Goal: Transaction & Acquisition: Purchase product/service

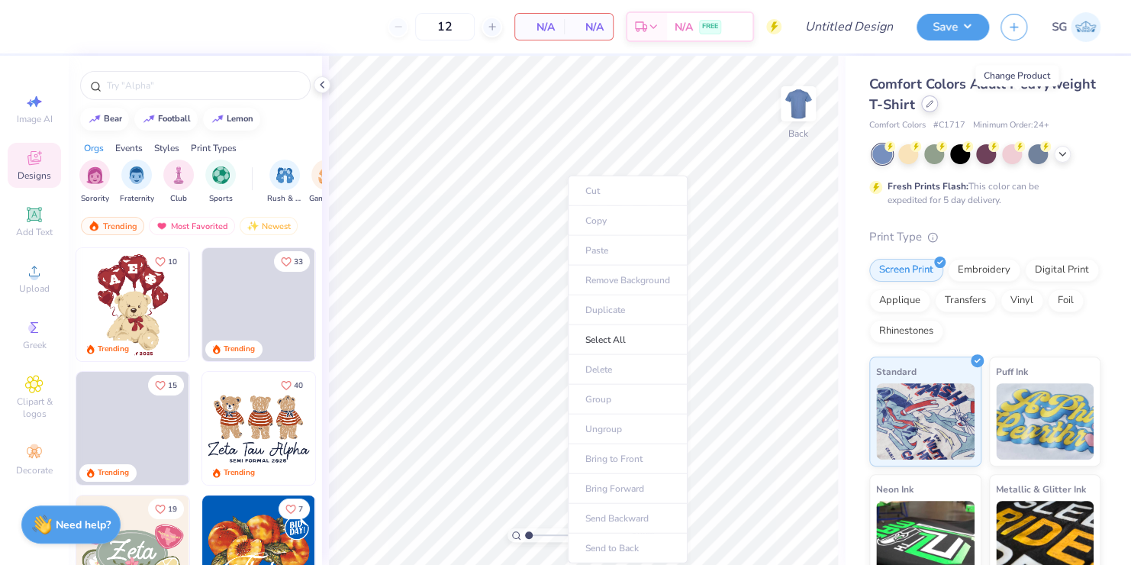
click at [933, 104] on icon at bounding box center [929, 104] width 8 height 8
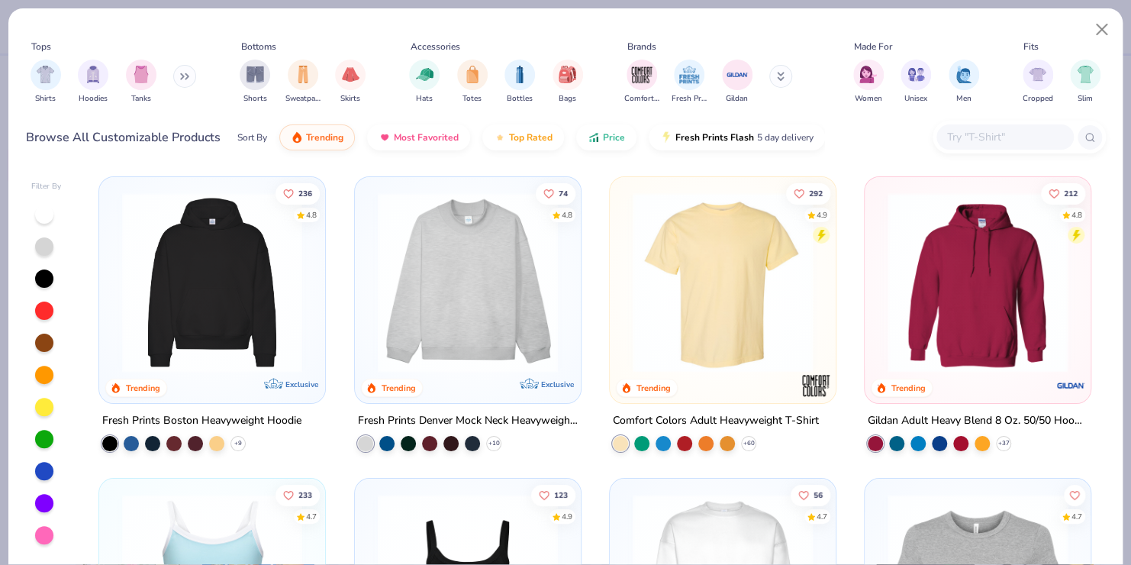
click at [461, 275] on img at bounding box center [467, 282] width 195 height 180
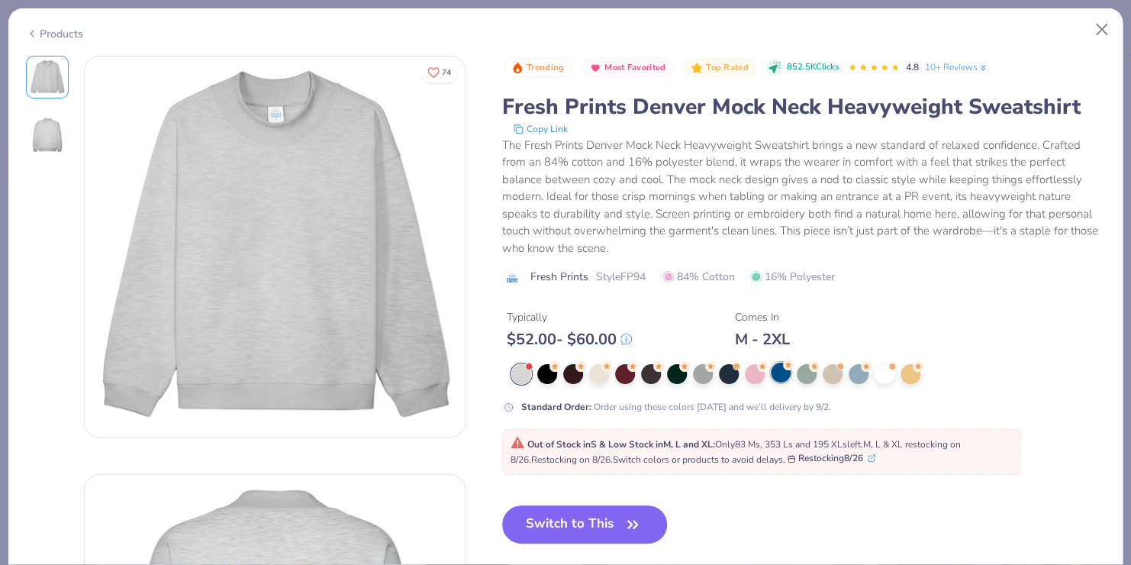
click at [780, 372] on div at bounding box center [781, 372] width 20 height 20
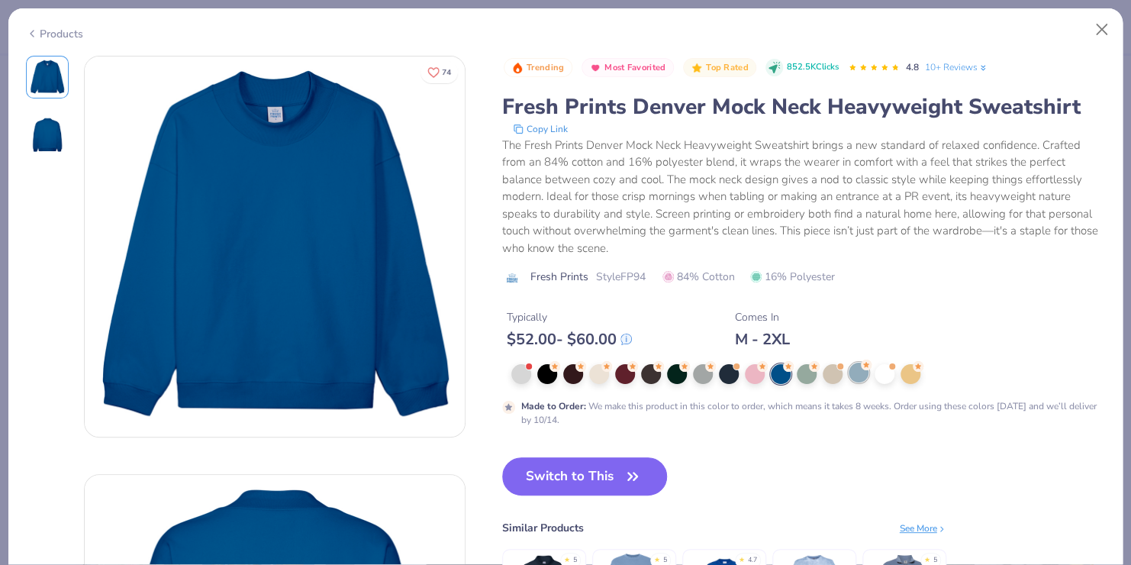
click at [858, 369] on div at bounding box center [858, 372] width 20 height 20
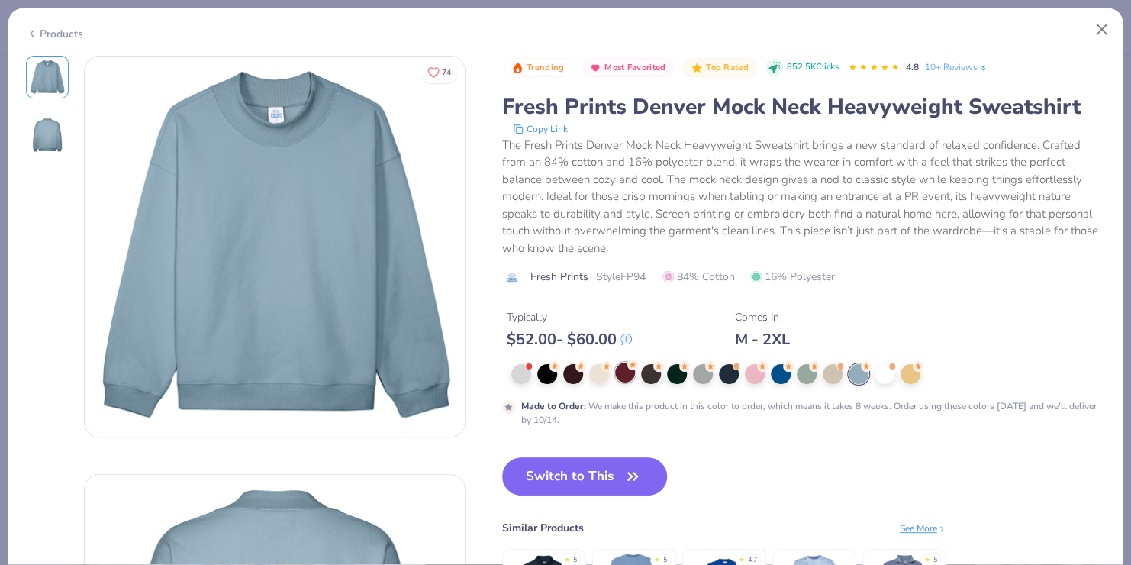
click at [623, 372] on div at bounding box center [625, 372] width 20 height 20
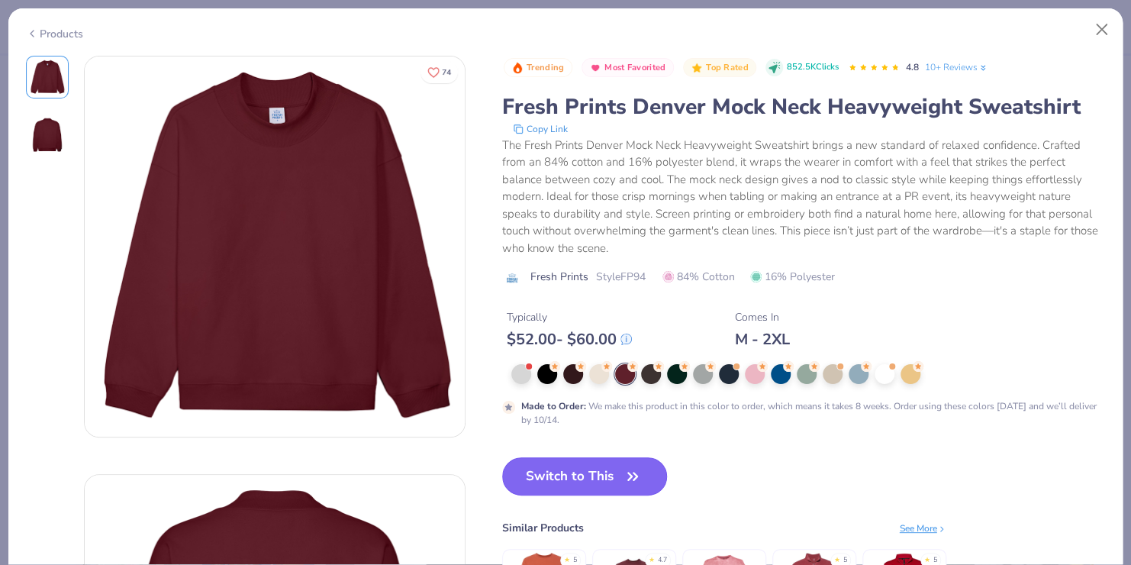
click at [553, 471] on button "Switch to This" at bounding box center [585, 476] width 166 height 38
type input "50"
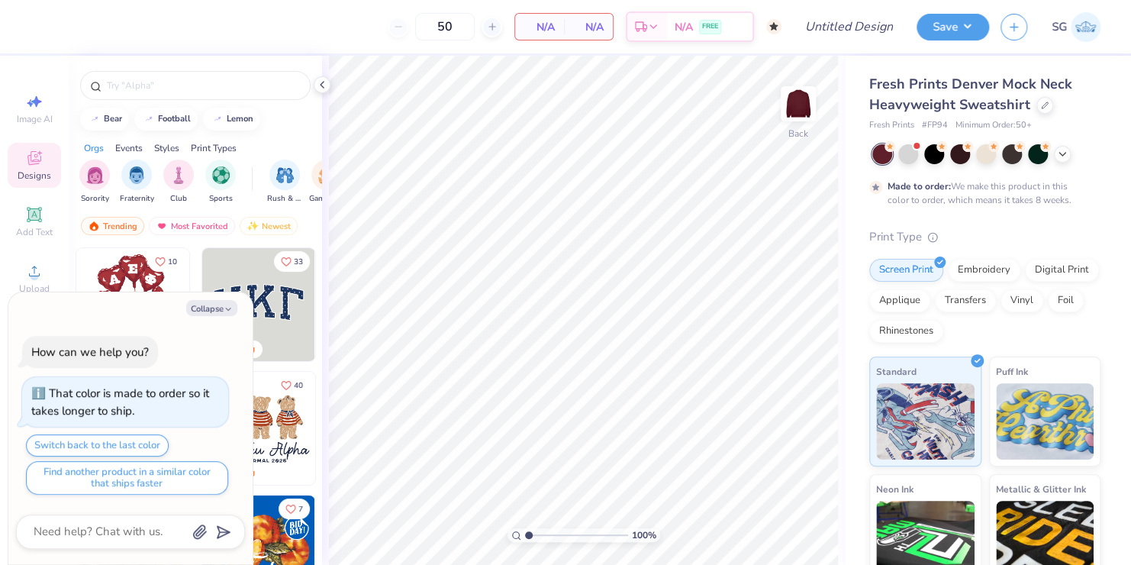
click at [288, 413] on img at bounding box center [258, 428] width 113 height 113
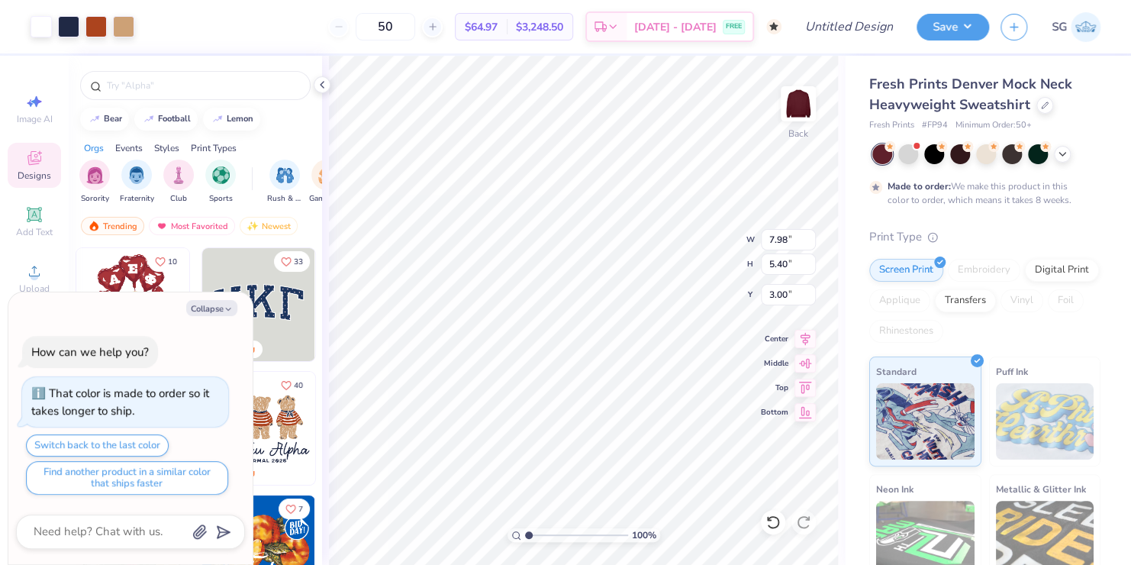
type textarea "x"
type input "9.28"
type input "6.27"
type textarea "x"
type input "2.20"
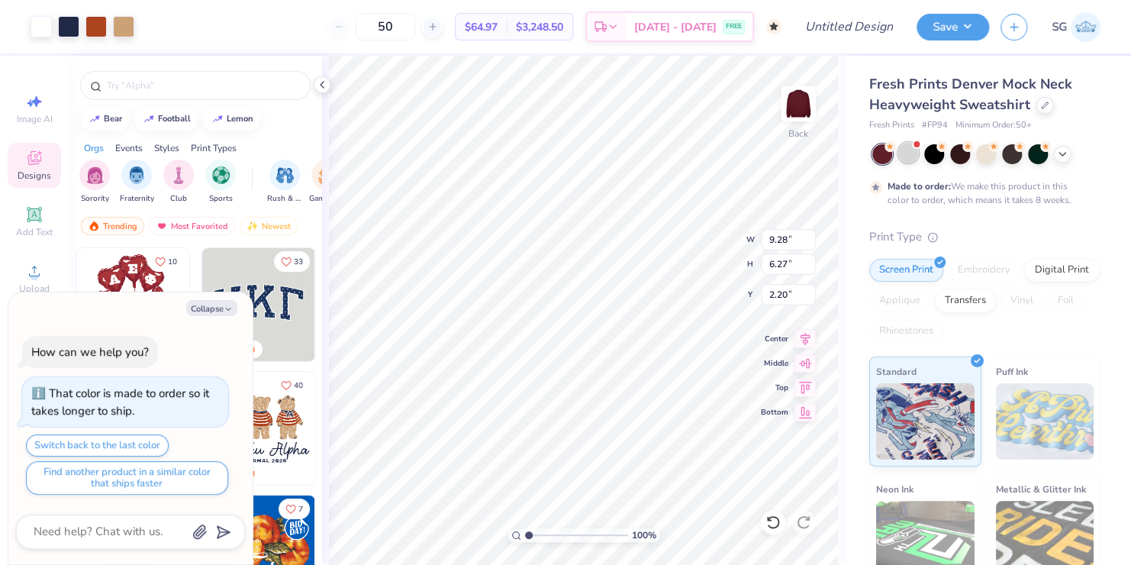
click at [909, 151] on div at bounding box center [908, 153] width 20 height 20
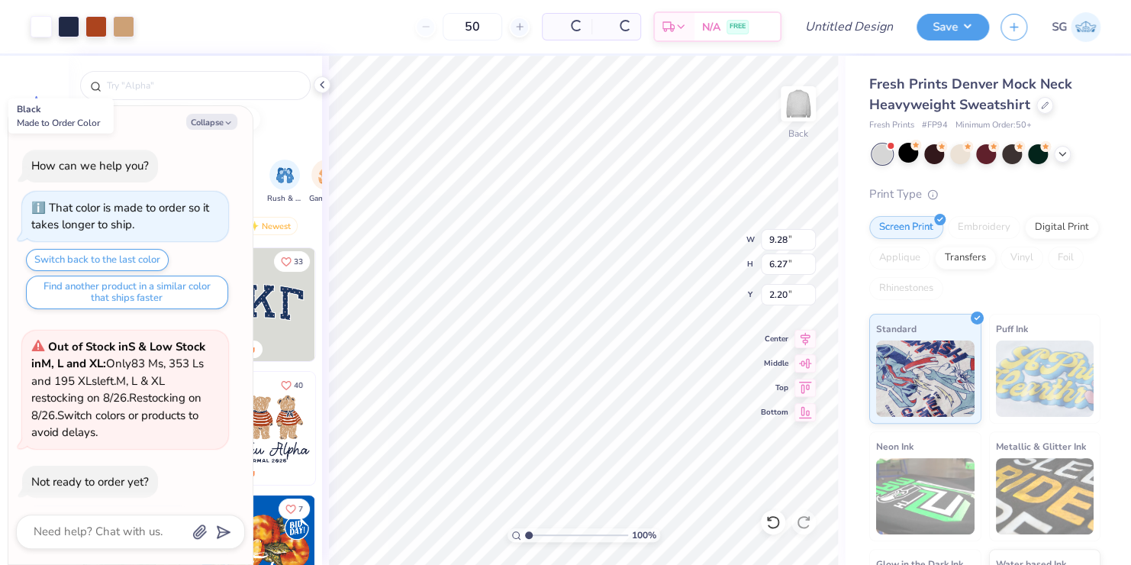
scroll to position [406, 0]
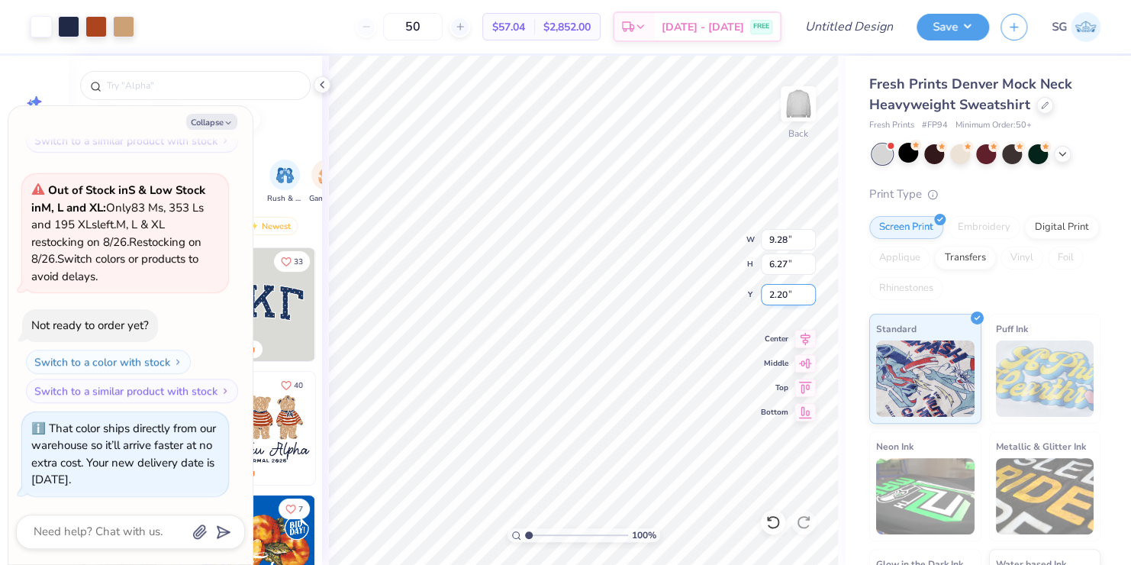
type textarea "x"
type input "9.27"
type input "1.58"
type input "6.62"
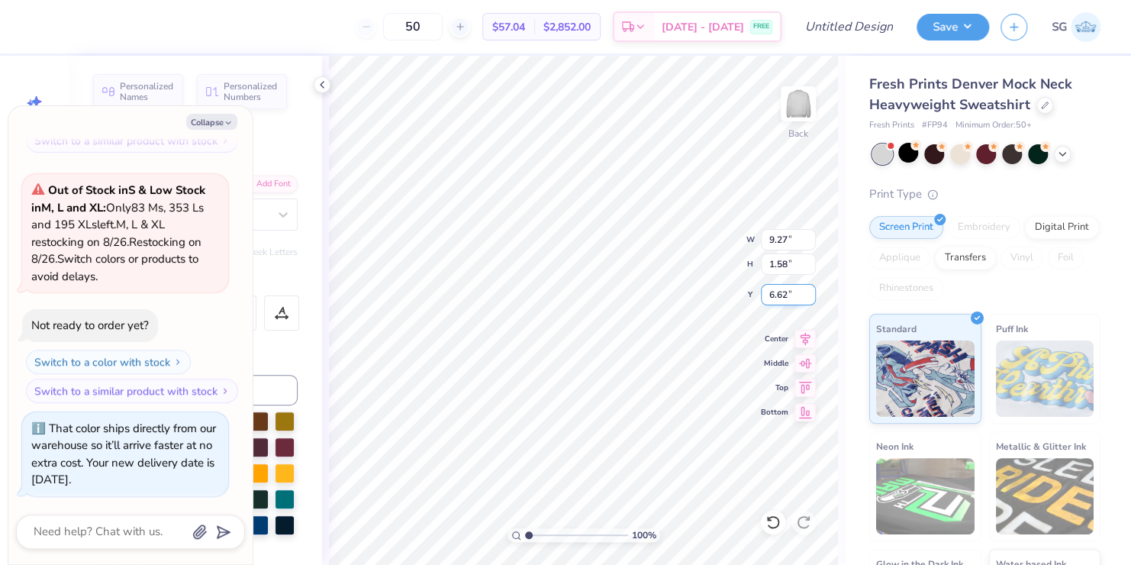
scroll to position [12, 2]
type textarea "x"
type textarea "Zelta Tau Alpha"
type textarea "x"
type textarea "elta Tau Alpha"
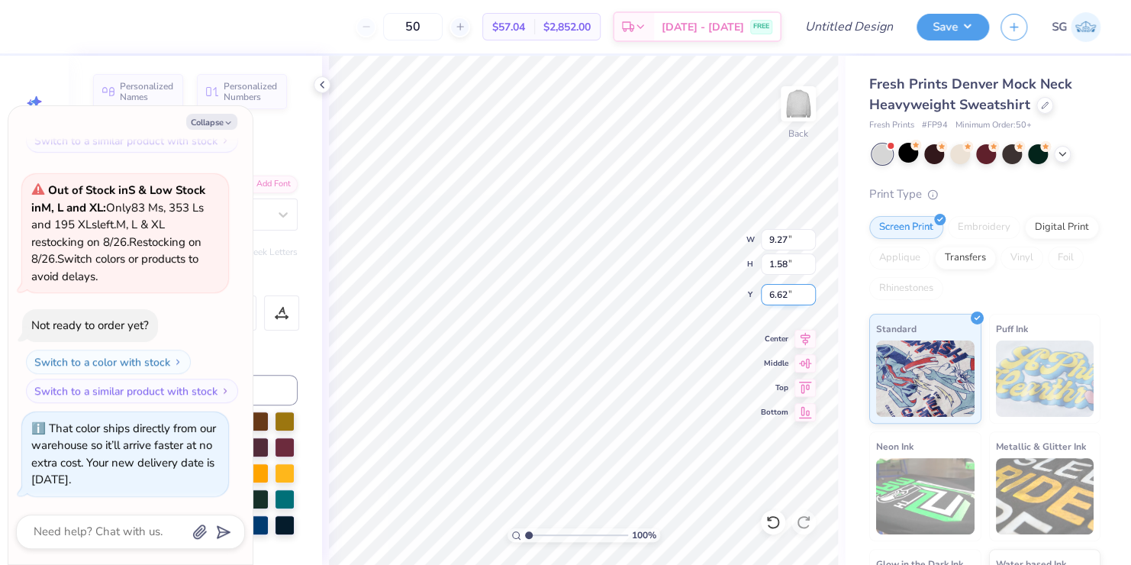
type textarea "x"
type textarea "Delta Tau Alpha"
type textarea "x"
type textarea "SDelta Tau Alpha"
type textarea "x"
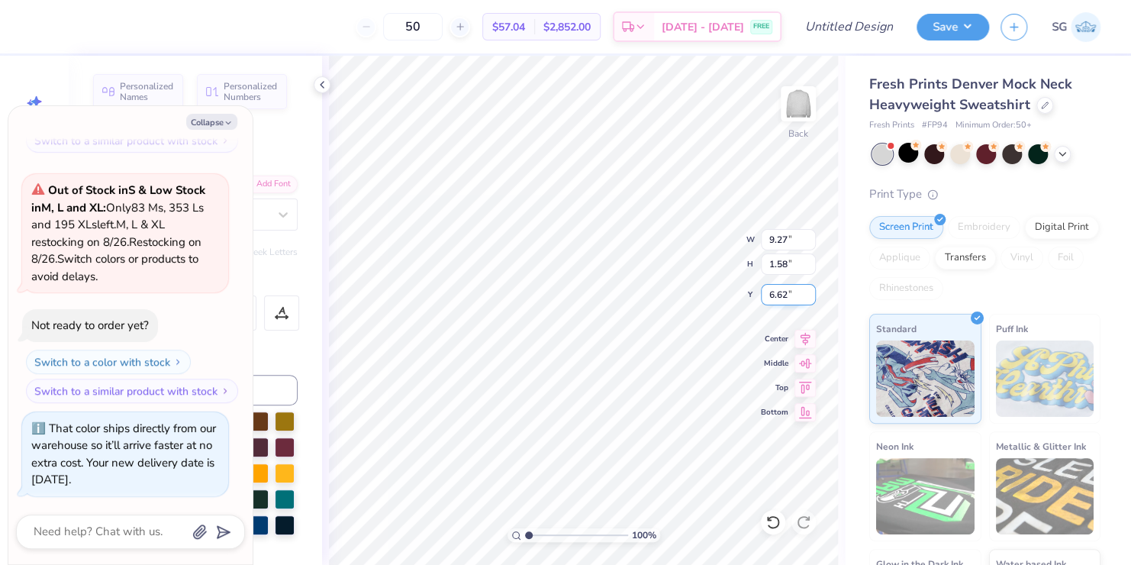
type textarea "SiDelta Tau Alpha"
type textarea "x"
type textarea "SigDelta Tau Alpha"
type textarea "x"
type textarea "SigmDelta Tau Alpha"
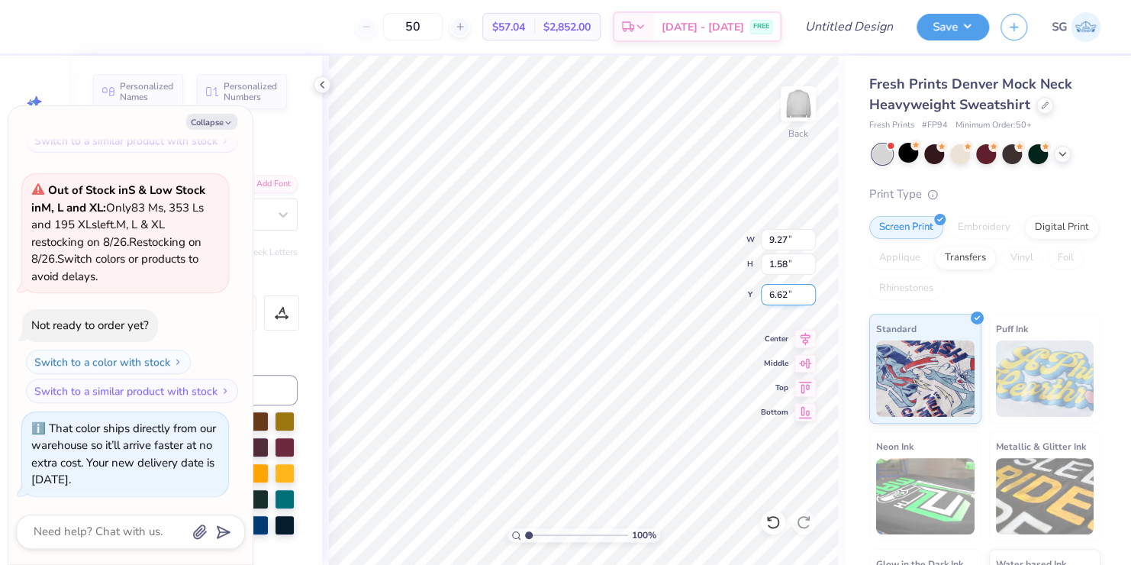
type textarea "x"
type textarea "SigmaDelta Tau Alpha"
type textarea "x"
type textarea "Sigma Delta Tau Alpha"
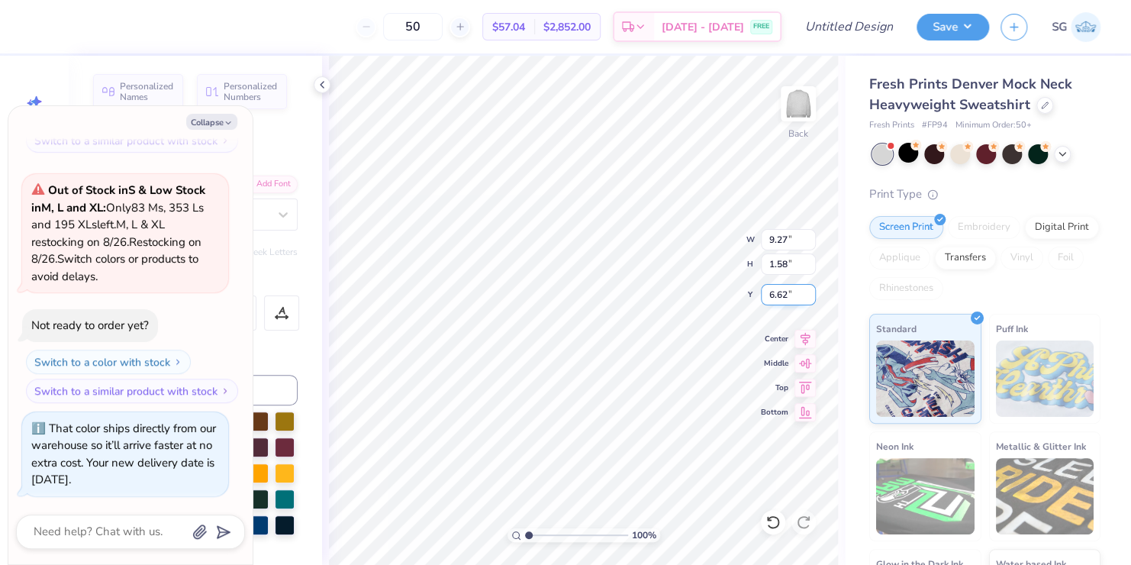
scroll to position [12, 8]
type textarea "x"
type textarea "Sigma Delta Tau Alph"
type textarea "x"
type textarea "Sigma Delta Tau Alp"
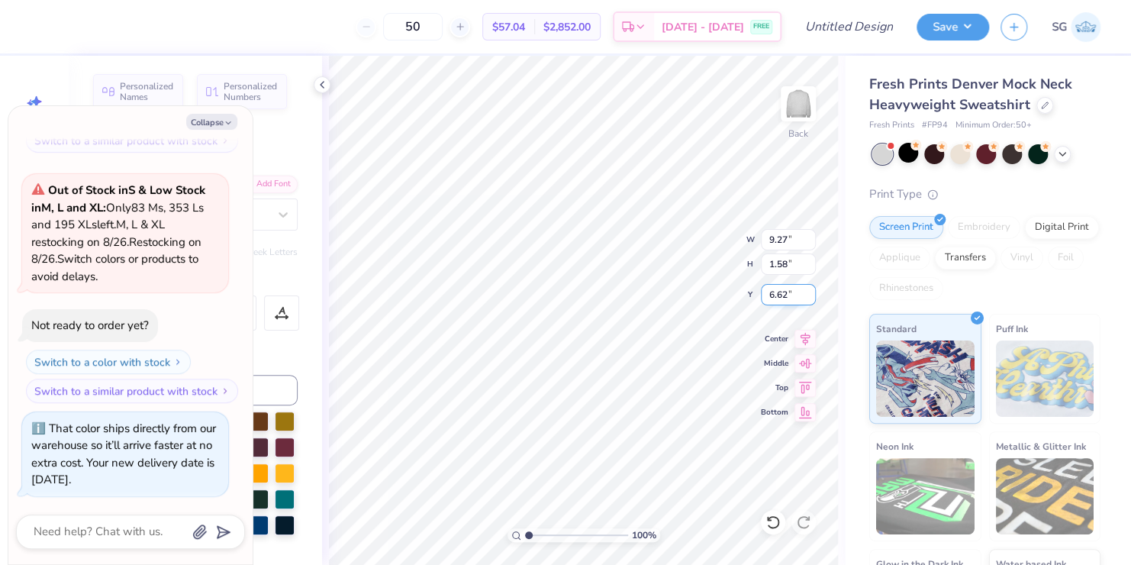
type textarea "x"
type textarea "Sigma Delta Tau Al"
type textarea "x"
type textarea "Sigma Delta Tau A"
type textarea "x"
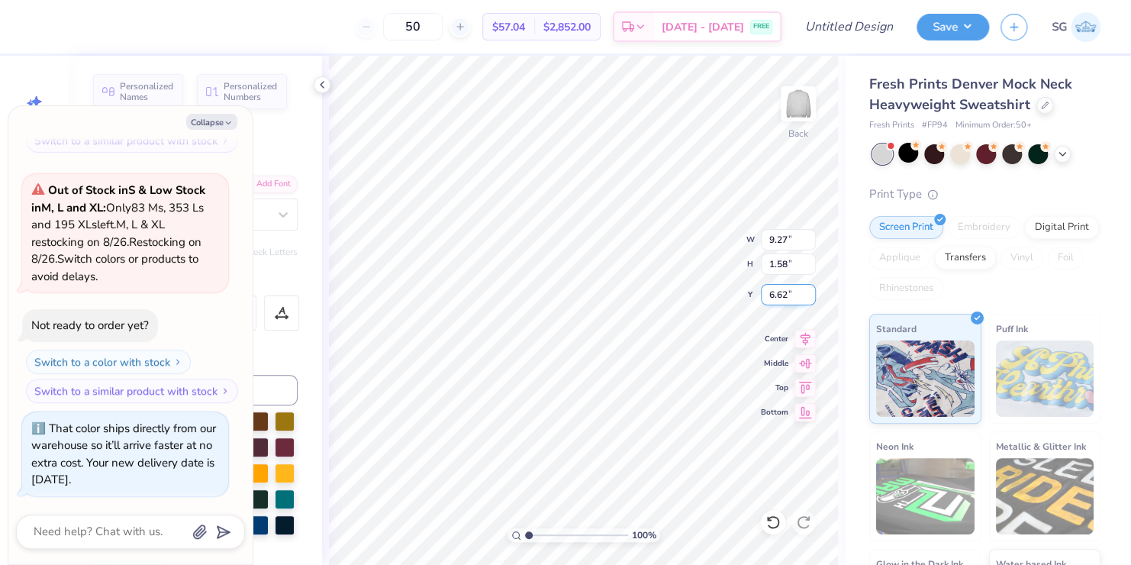
type textarea "Sigma Delta Tau"
type textarea "x"
type textarea "Sigma Delta Tau"
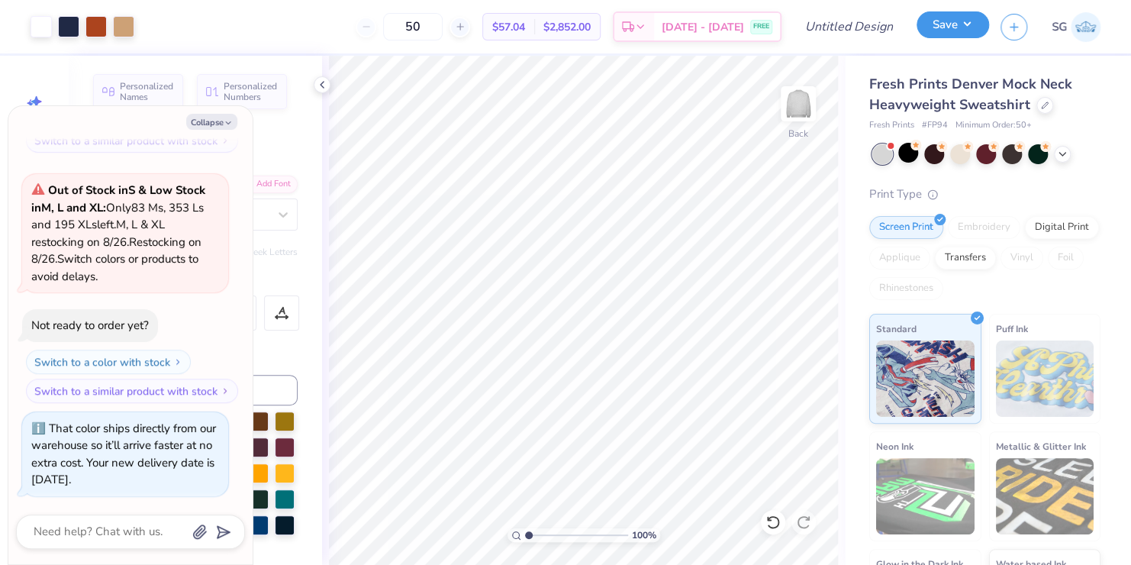
click at [944, 18] on button "Save" at bounding box center [952, 24] width 72 height 27
type textarea "x"
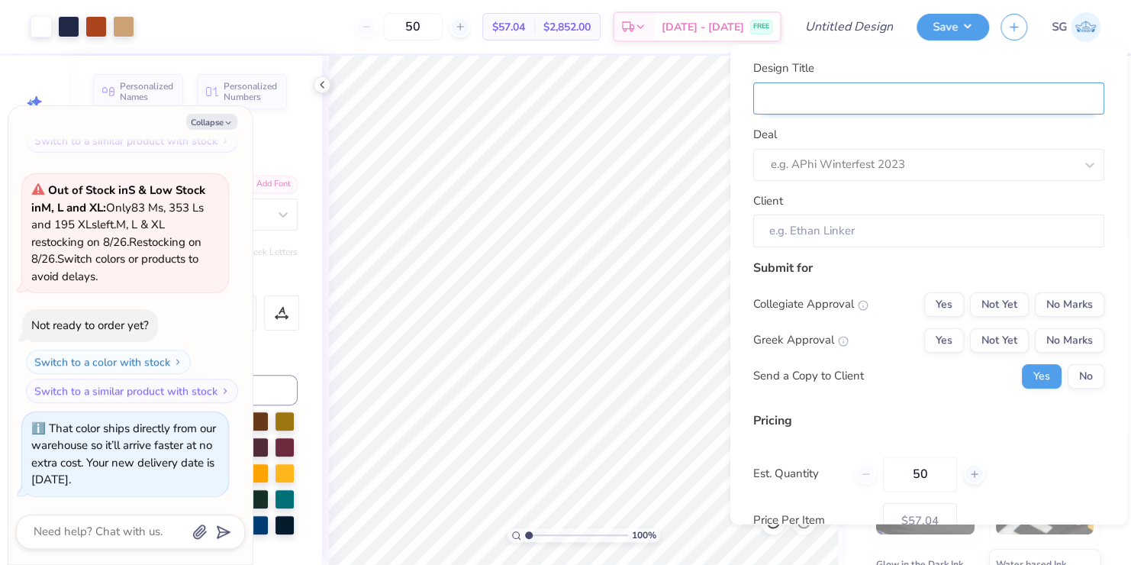
click at [893, 100] on input "Design Title" at bounding box center [928, 98] width 351 height 33
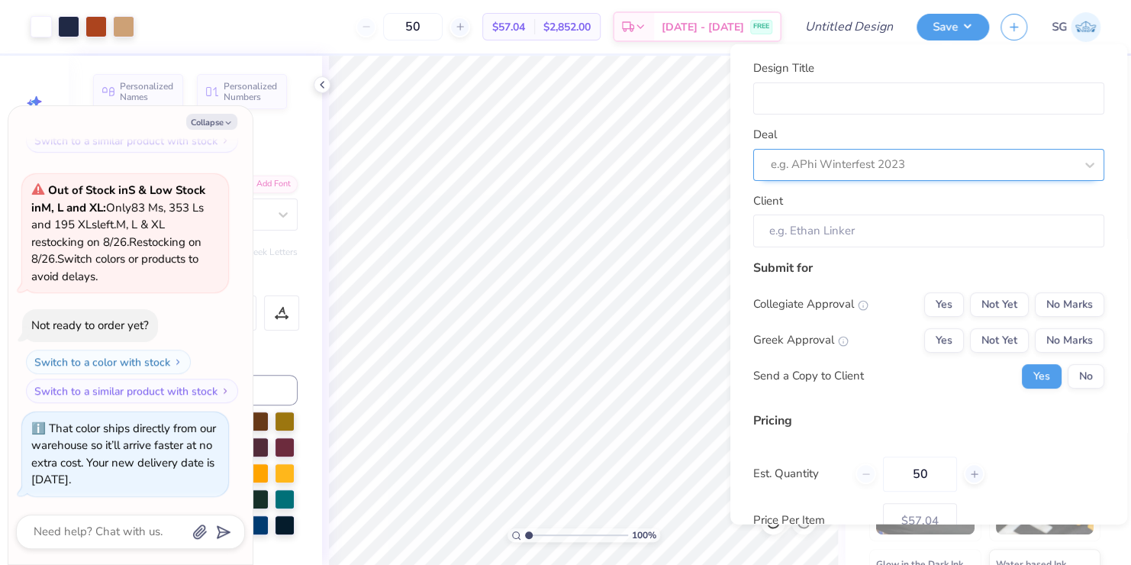
click at [901, 151] on div "e.g. APhi Winterfest 2023" at bounding box center [928, 164] width 351 height 32
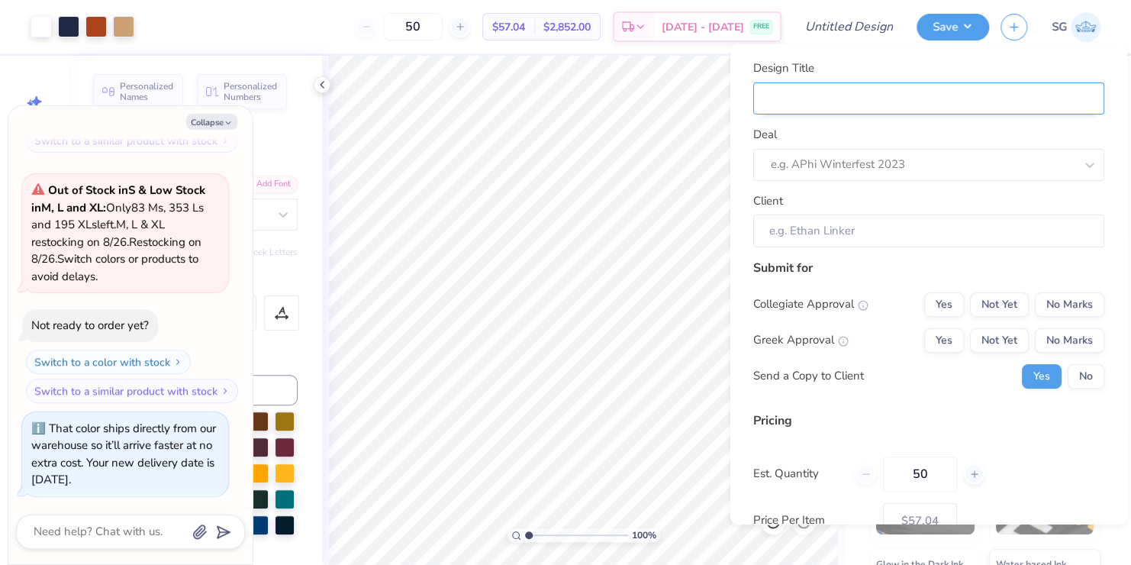
click at [864, 92] on input "Design Title" at bounding box center [928, 98] width 351 height 33
type input "S"
type textarea "x"
type input "S"
type input "Se"
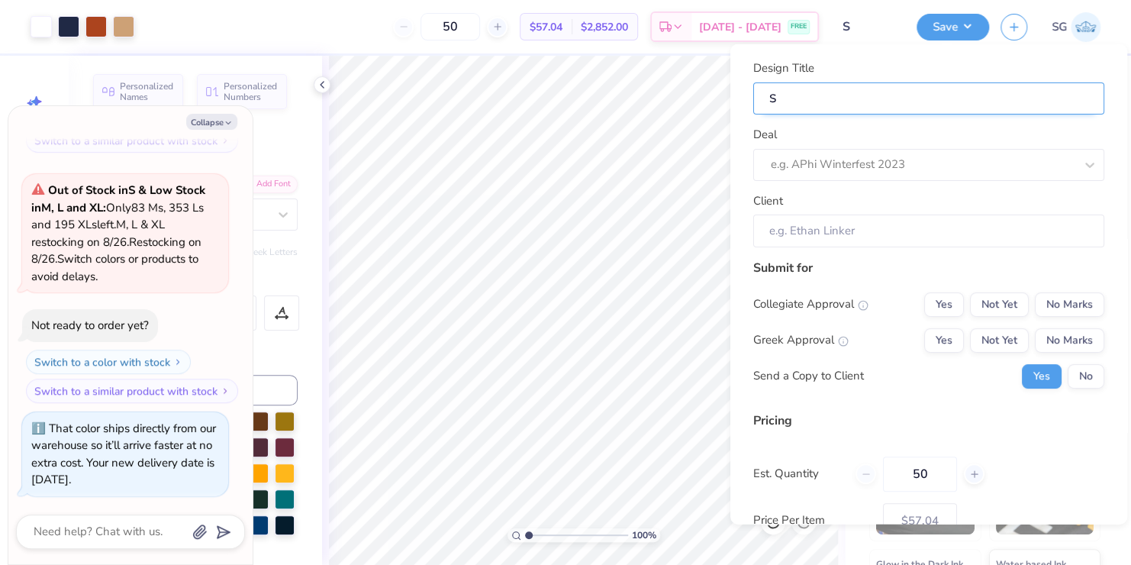
type textarea "x"
type input "Se"
type input "Sem"
type textarea "x"
type input "Sem"
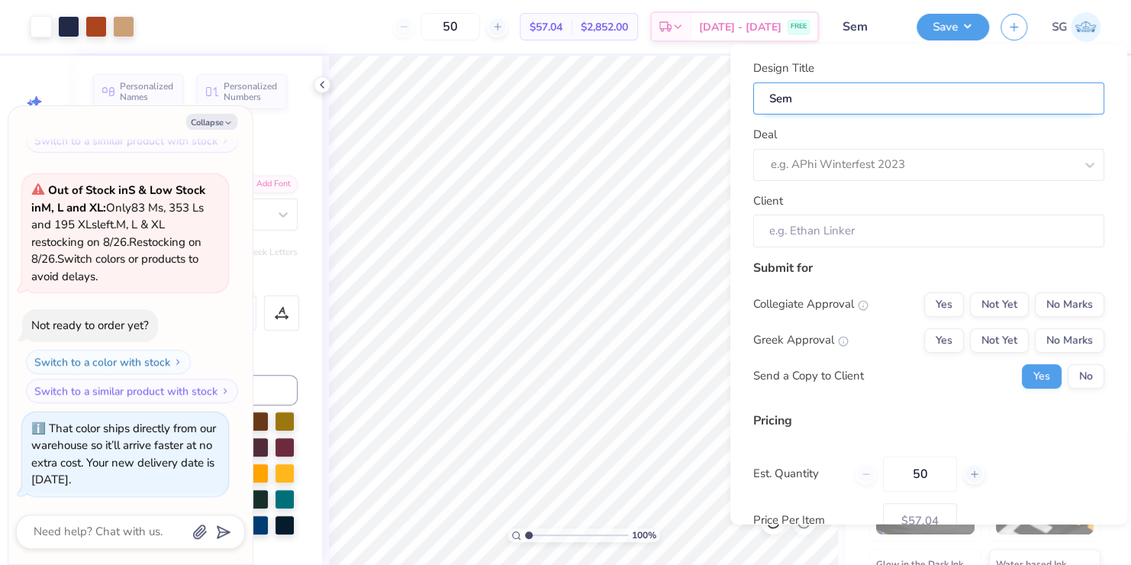
type input "Semi"
type textarea "x"
type input "Semi"
type textarea "x"
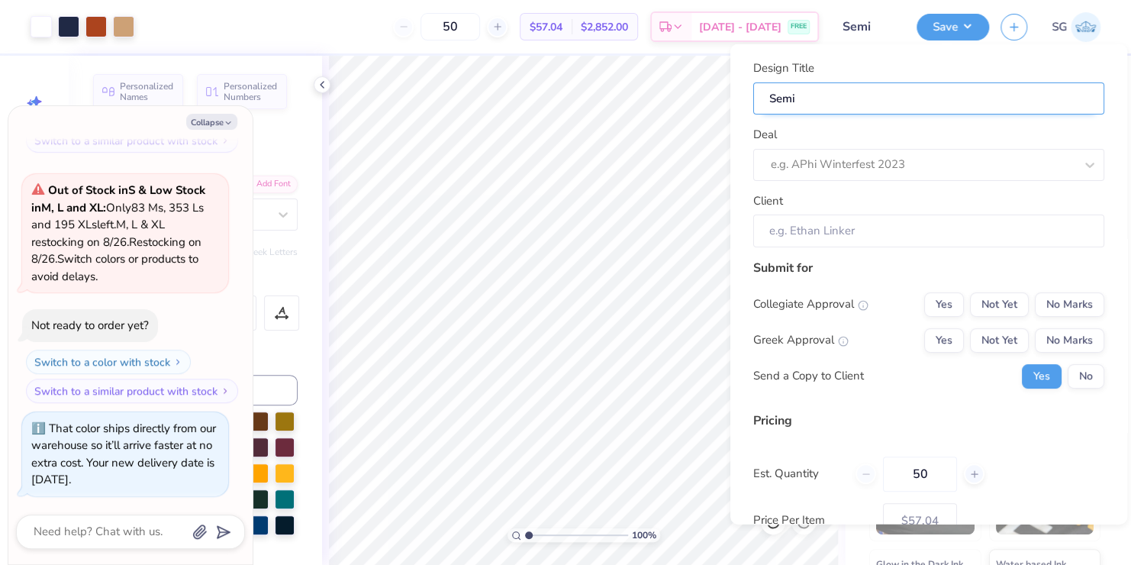
type input "Semi"
type input "Semi f"
type textarea "x"
type input "Semi f"
type input "Semi fo"
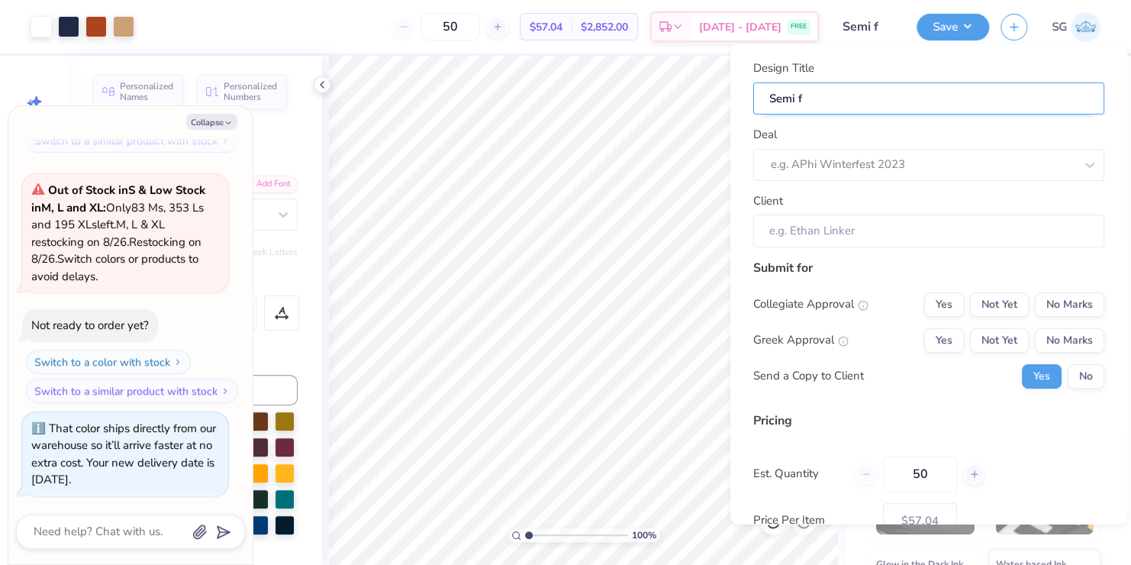
type textarea "x"
type input "Semi fo"
type input "Semi for"
type textarea "x"
type input "Semi for"
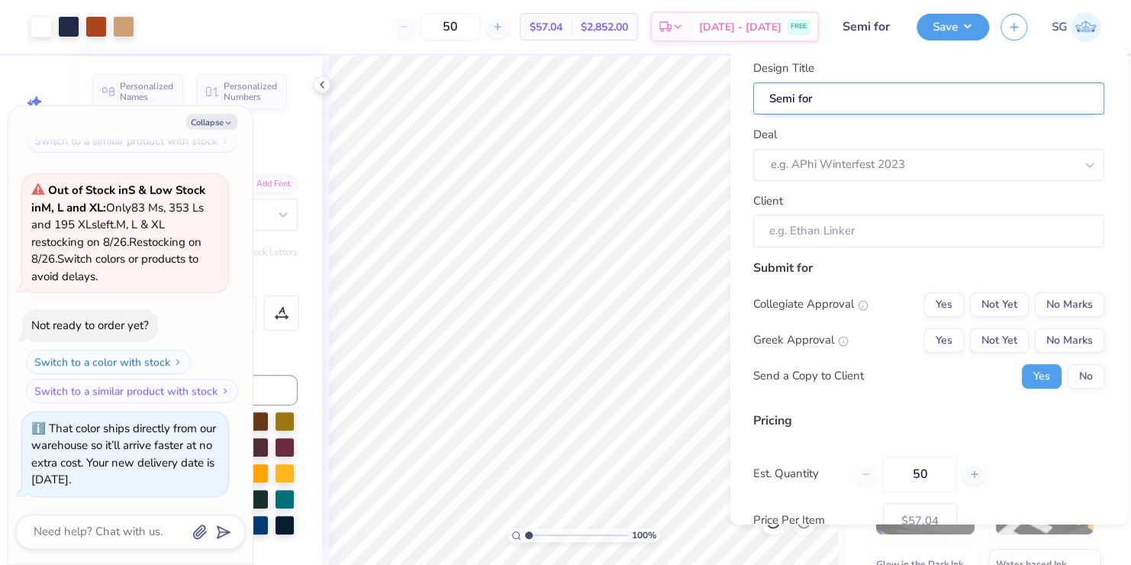
type input "Semi form"
type textarea "x"
type input "Semi form"
type input "Semi forma"
type textarea "x"
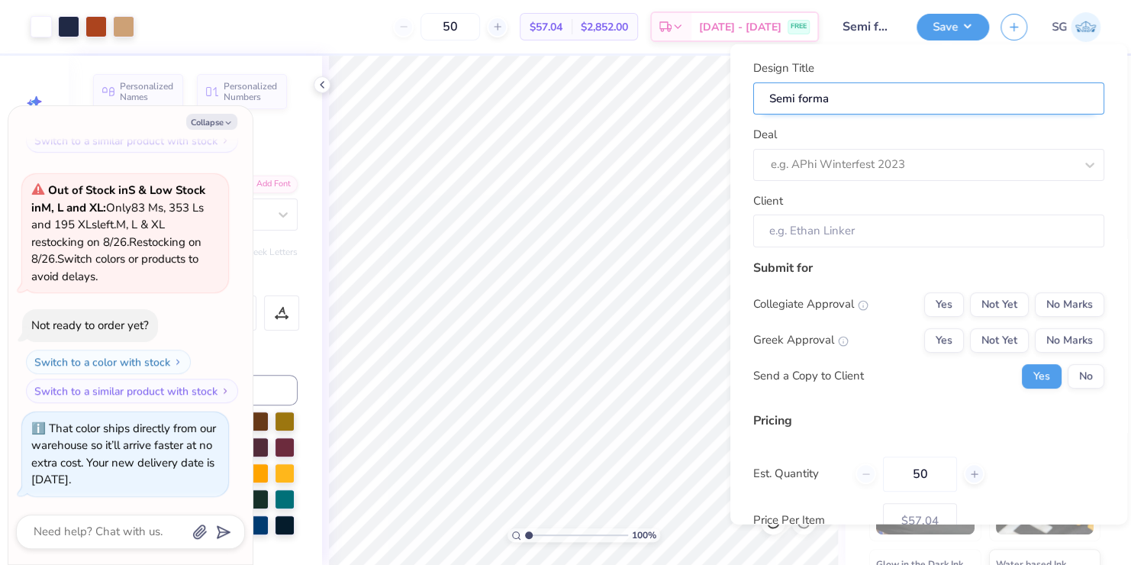
type input "Semi formal"
type textarea "x"
type input "Semi formal"
type textarea "x"
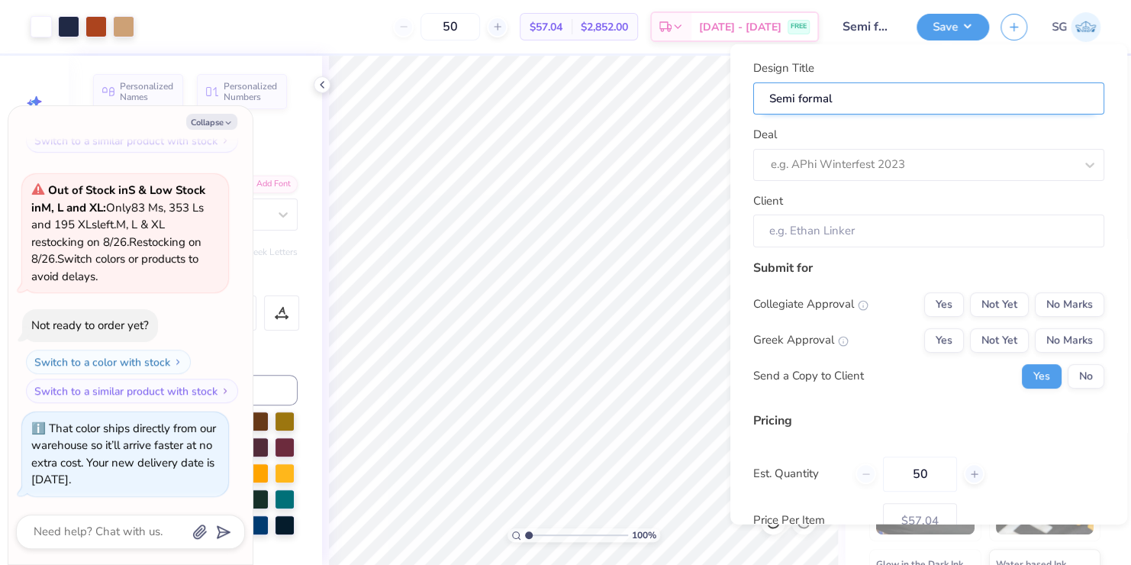
type input "Semi formal"
type input "Semi formal f"
type textarea "x"
type input "Semi formal f"
type input "Semi formal fo"
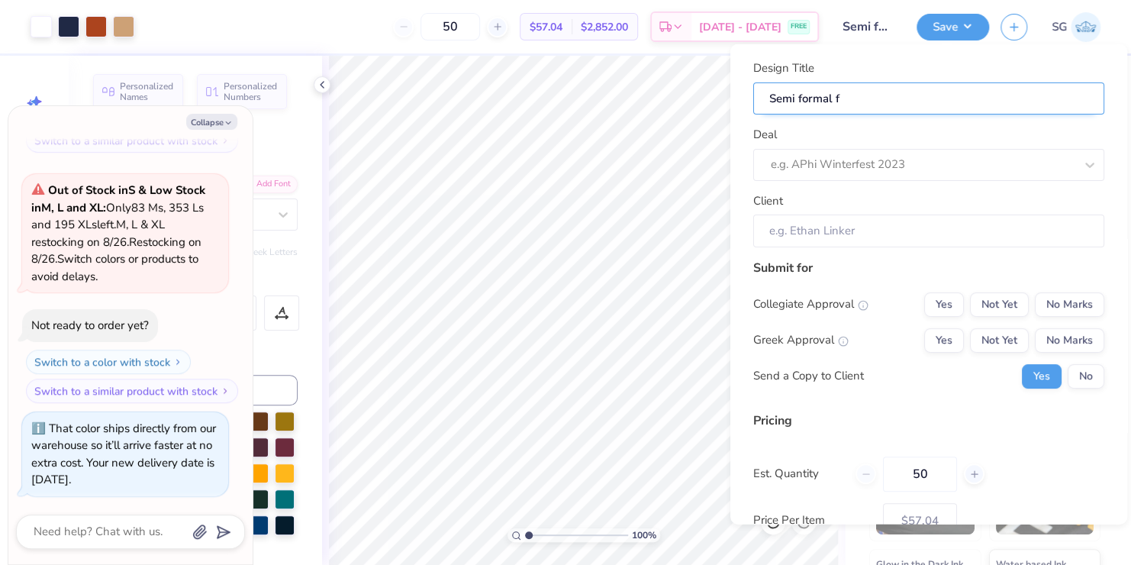
type textarea "x"
type input "Semi formal fo"
type input "Semi formal for"
type textarea "x"
type input "Semi formal for"
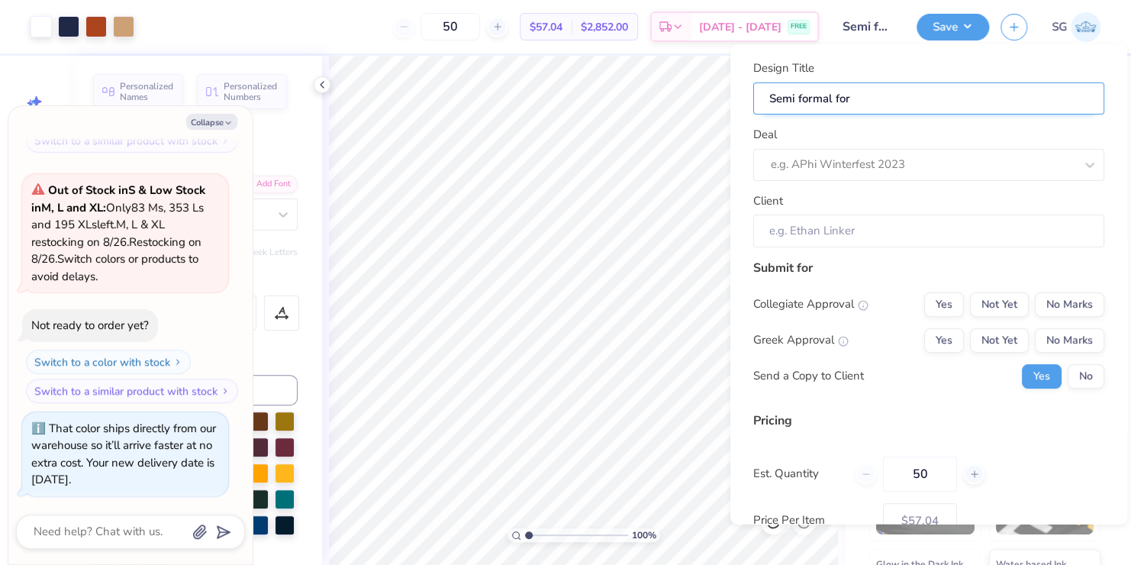
type input "Semi formal for"
type textarea "x"
type input "Semi formal for"
type input "Semi formal for S"
type textarea "x"
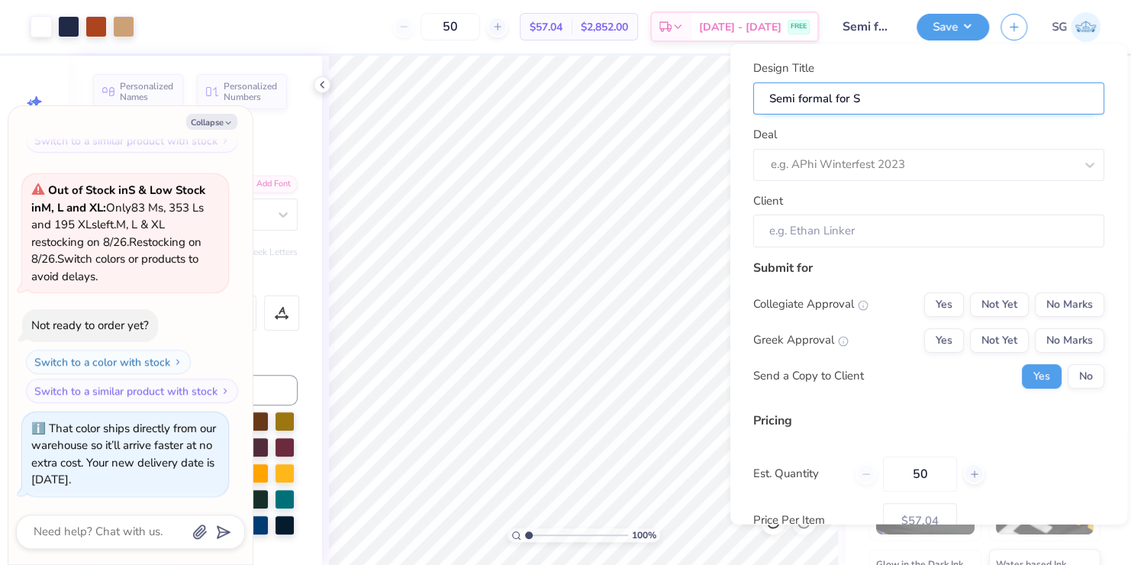
type input "Semi formal for SD"
type textarea "x"
type input "Semi formal for SDT"
type textarea "x"
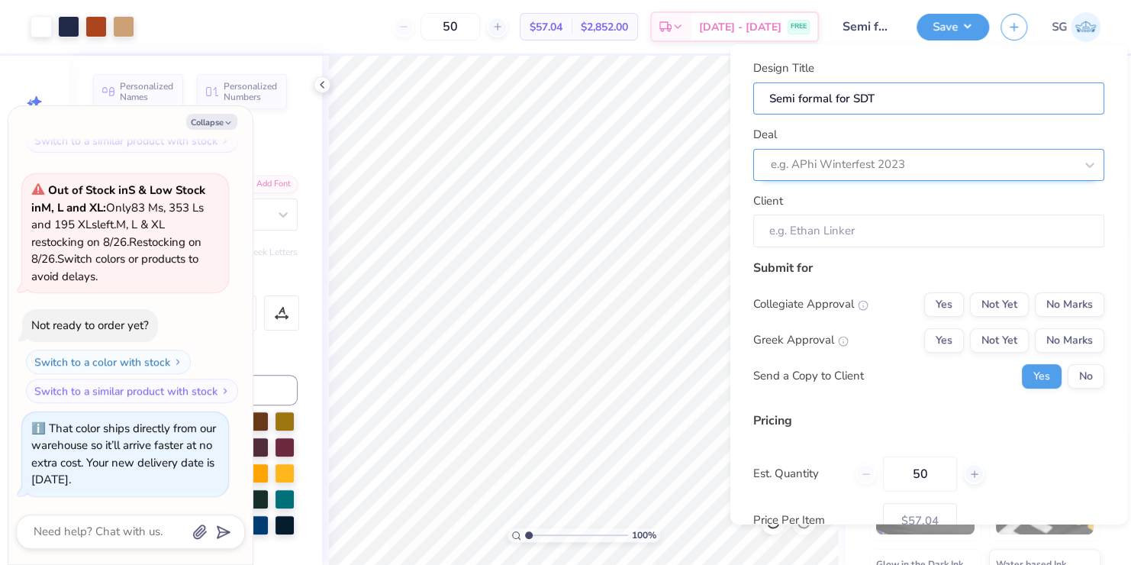
type input "Semi formal for SDT"
click at [880, 159] on div at bounding box center [923, 164] width 304 height 21
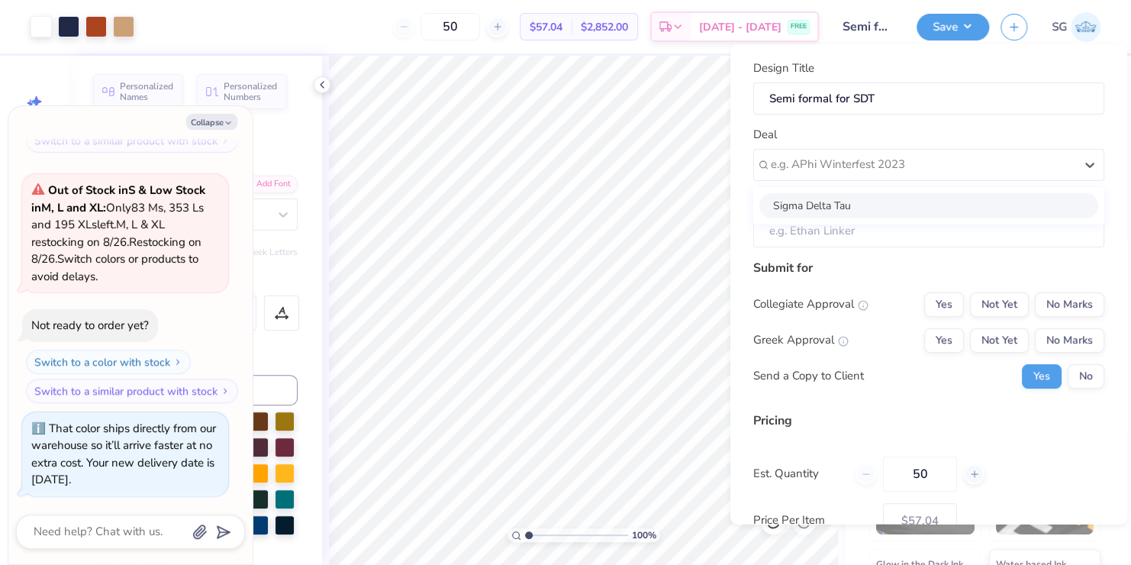
click at [855, 204] on div "Sigma Delta Tau" at bounding box center [928, 204] width 339 height 25
type textarea "x"
type input "Stevani [PERSON_NAME]"
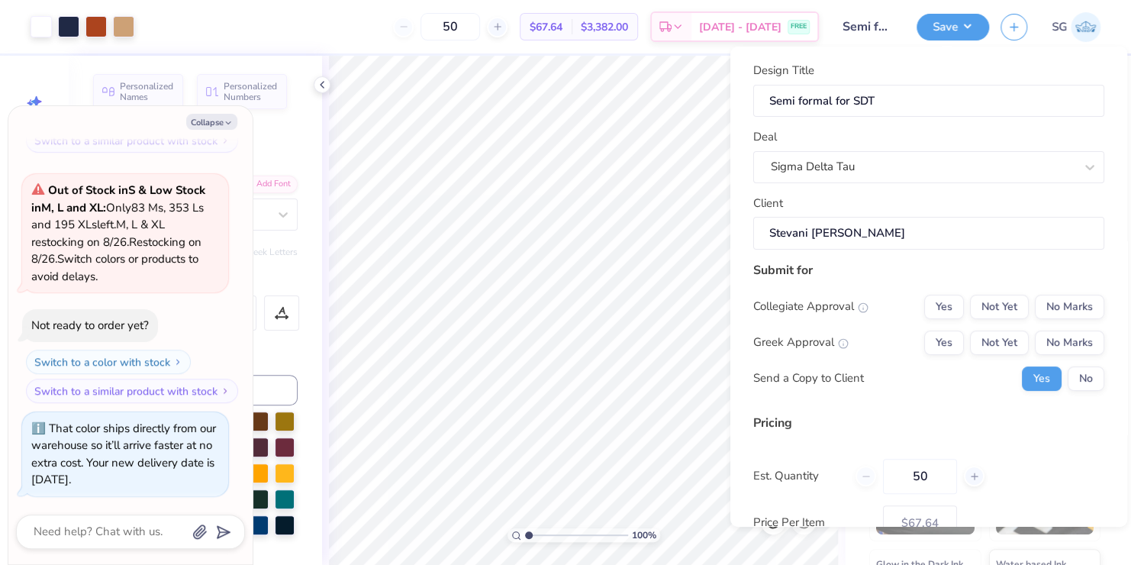
scroll to position [55, 0]
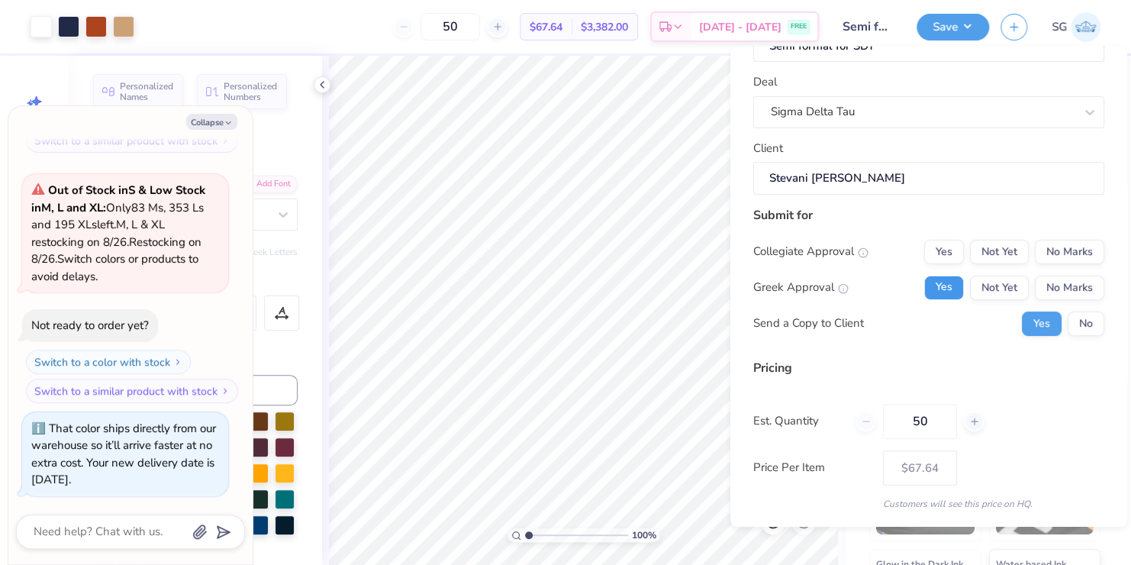
click at [936, 288] on button "Yes" at bounding box center [944, 287] width 40 height 24
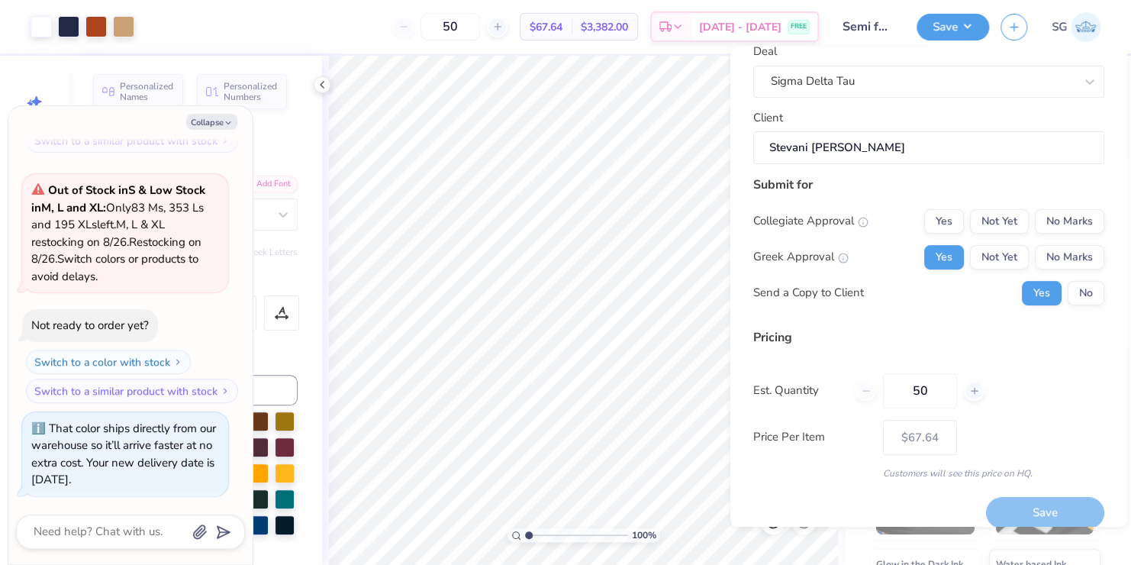
scroll to position [101, 0]
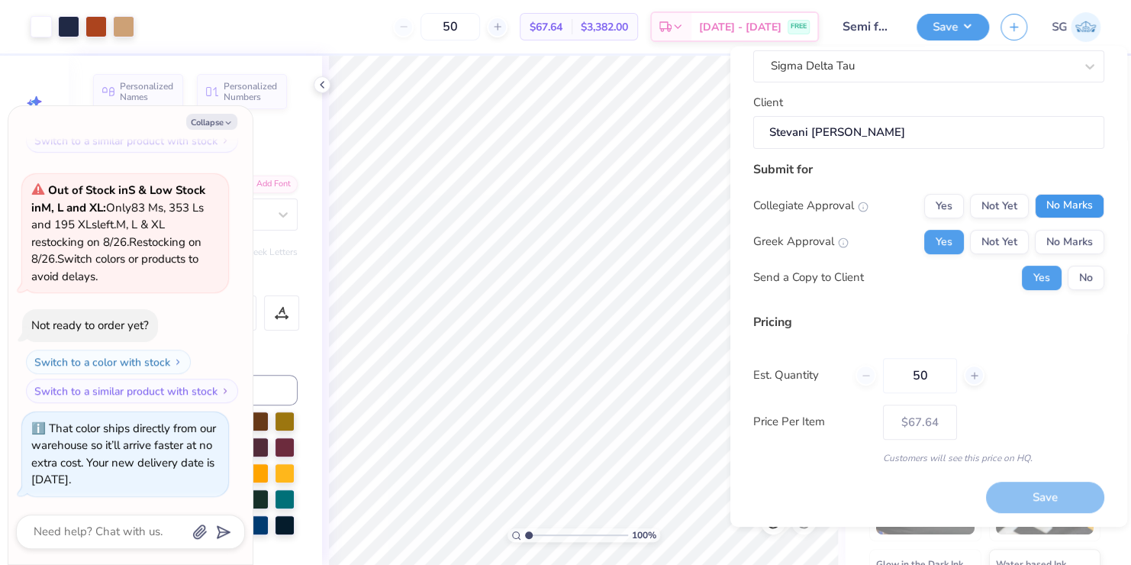
click at [1038, 201] on button "No Marks" at bounding box center [1068, 205] width 69 height 24
click at [997, 495] on button "Save" at bounding box center [1045, 496] width 118 height 31
type input "$67.64"
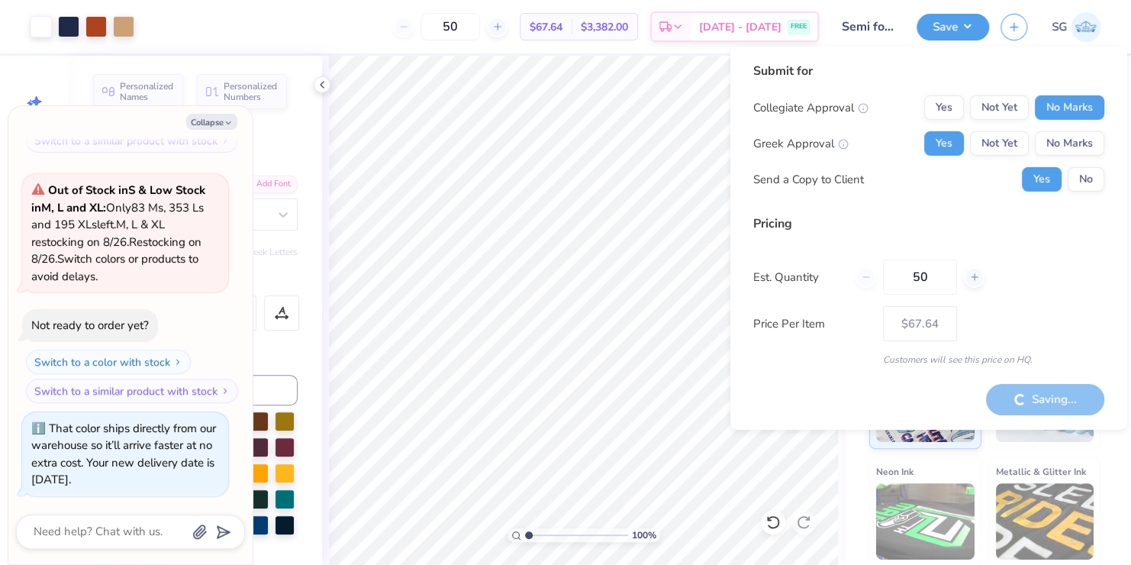
type textarea "x"
type input "$57.04"
type textarea "x"
type input "– –"
